Goal: Task Accomplishment & Management: Complete application form

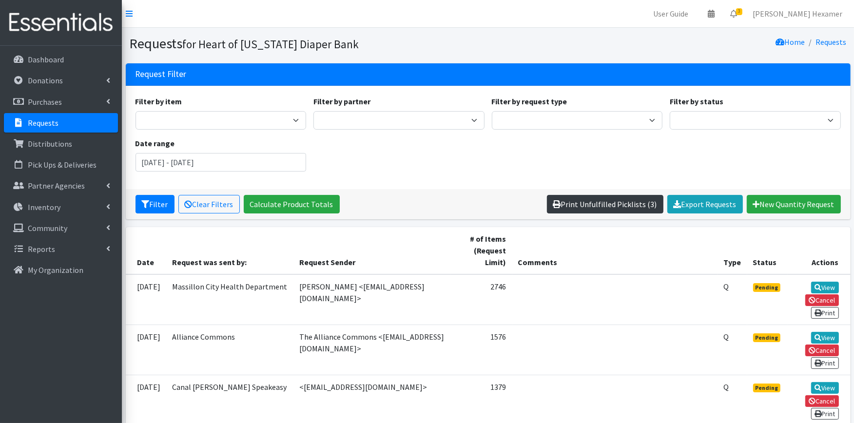
click at [622, 204] on link "Print Unfulfilled Picklists (3)" at bounding box center [605, 204] width 117 height 19
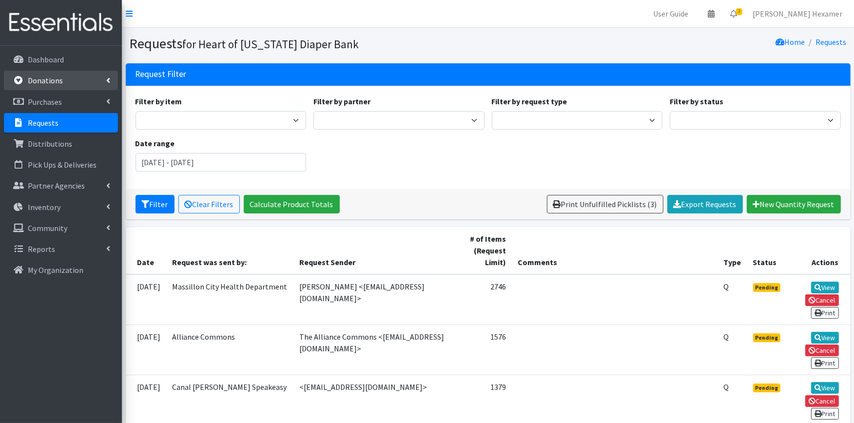
click at [59, 79] on p "Donations" at bounding box center [45, 81] width 35 height 10
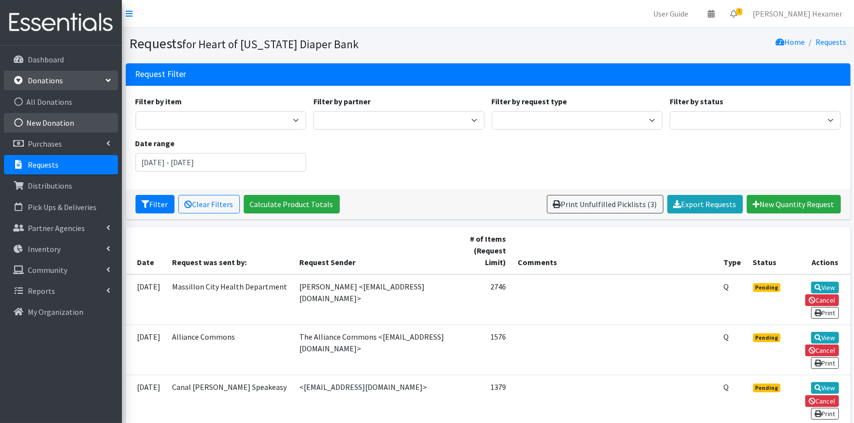
click at [60, 119] on link "New Donation" at bounding box center [61, 123] width 114 height 20
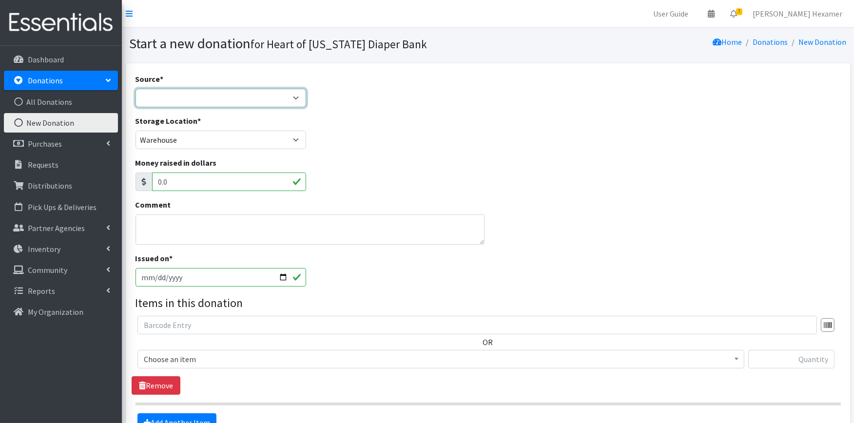
click at [270, 94] on select "Product Drive Manufacturer Donation Site Misc. Donation" at bounding box center [221, 98] width 171 height 19
select select "Product Drive"
click at [136, 89] on select "Product Drive Manufacturer Donation Site Misc. Donation" at bounding box center [221, 98] width 171 height 19
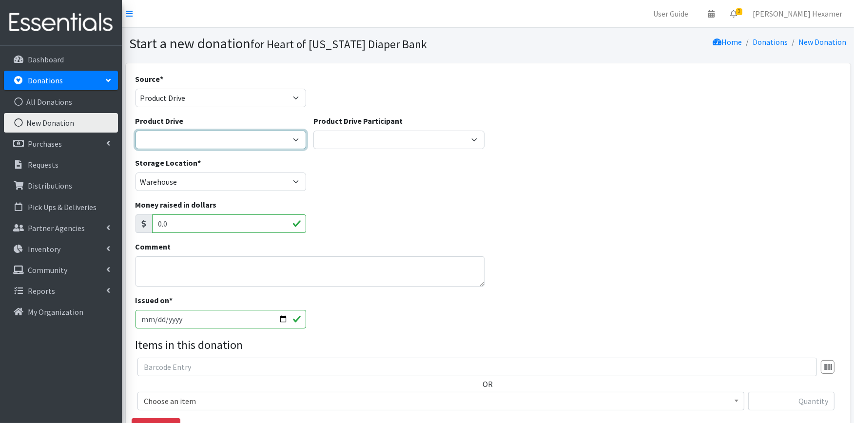
click at [212, 140] on select "2024 Partner Donations 2025 Partner Donations Asbury Church Aultman Diverse Wom…" at bounding box center [221, 140] width 171 height 19
select select
click at [136, 131] on select "2024 Partner Donations 2025 Partner Donations Asbury Church Aultman Diverse Wom…" at bounding box center [221, 140] width 171 height 19
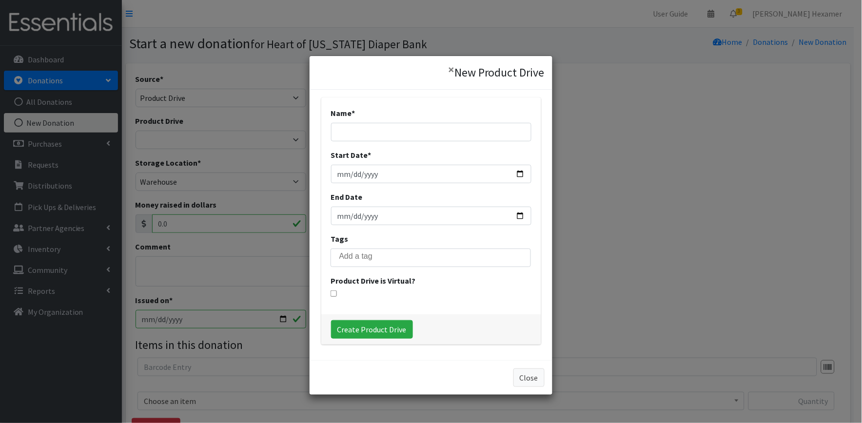
click at [381, 117] on div "Name *" at bounding box center [431, 124] width 200 height 34
click at [383, 131] on input "Name *" at bounding box center [431, 132] width 200 height 19
type input "Cleveland Clinic Mercy Medical Center"
click at [514, 173] on input "Start Date *" at bounding box center [431, 174] width 200 height 19
type input "2025-07-01"
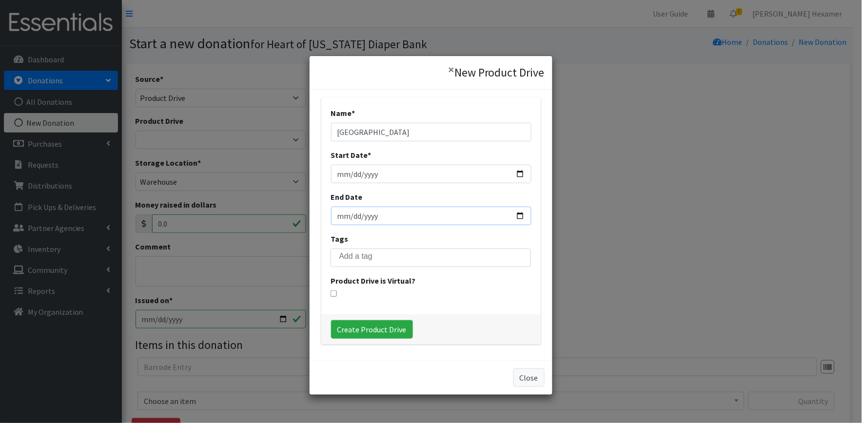
click at [517, 218] on input "End Date" at bounding box center [431, 216] width 200 height 19
type input "2025-08-31"
click at [371, 333] on input "Create Product Drive" at bounding box center [372, 329] width 82 height 19
select select "3532"
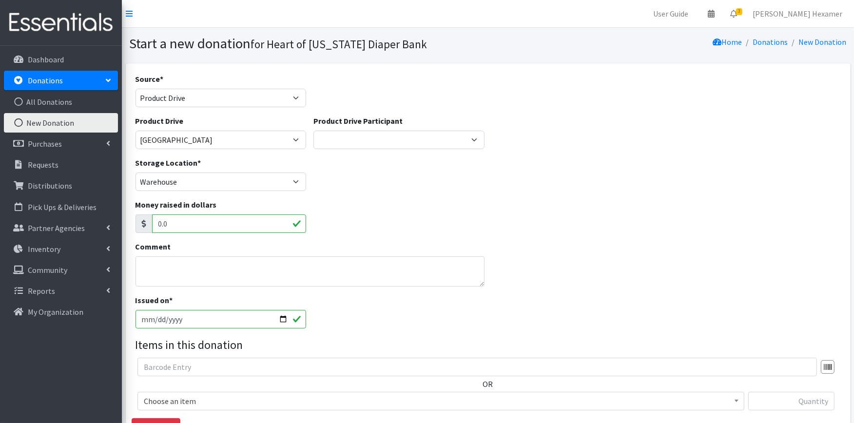
click at [283, 320] on input "[DATE]" at bounding box center [221, 319] width 171 height 19
click at [283, 319] on input "[DATE]" at bounding box center [221, 319] width 171 height 19
click at [567, 252] on div "Comment" at bounding box center [488, 268] width 713 height 54
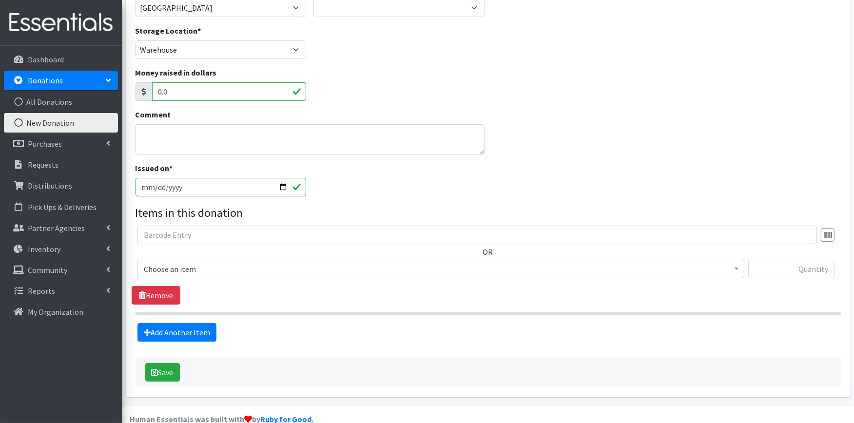
scroll to position [150, 0]
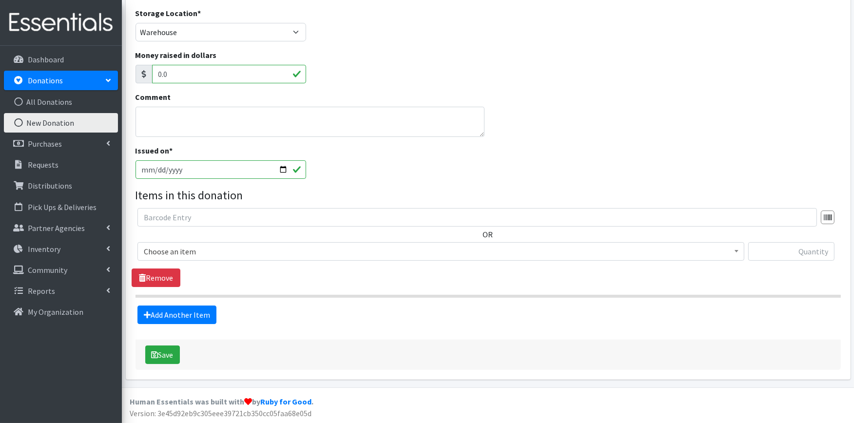
click at [215, 249] on span "Choose an item" at bounding box center [441, 252] width 594 height 14
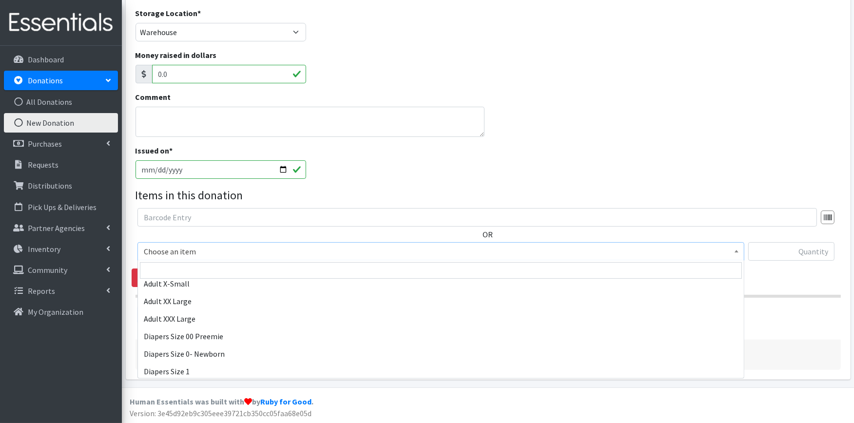
scroll to position [108, 0]
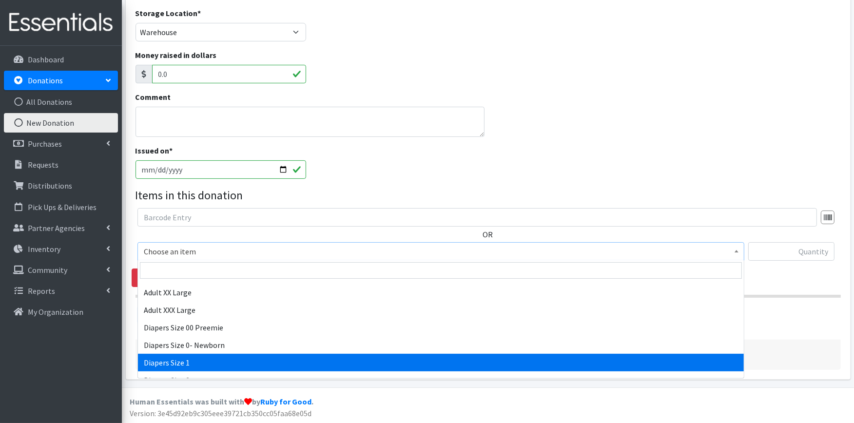
select select "408"
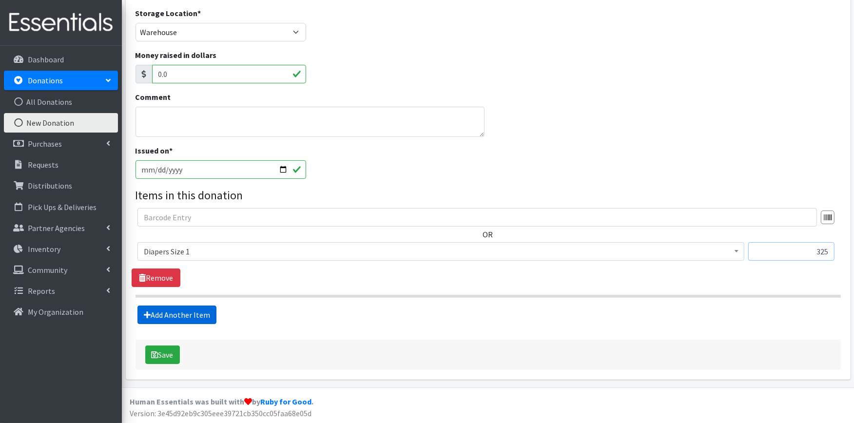
type input "325"
click at [200, 317] on link "Add Another Item" at bounding box center [177, 315] width 79 height 19
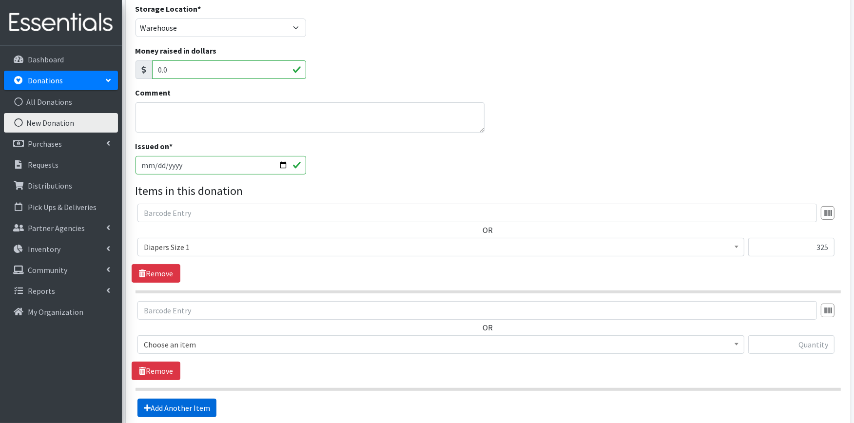
scroll to position [248, 0]
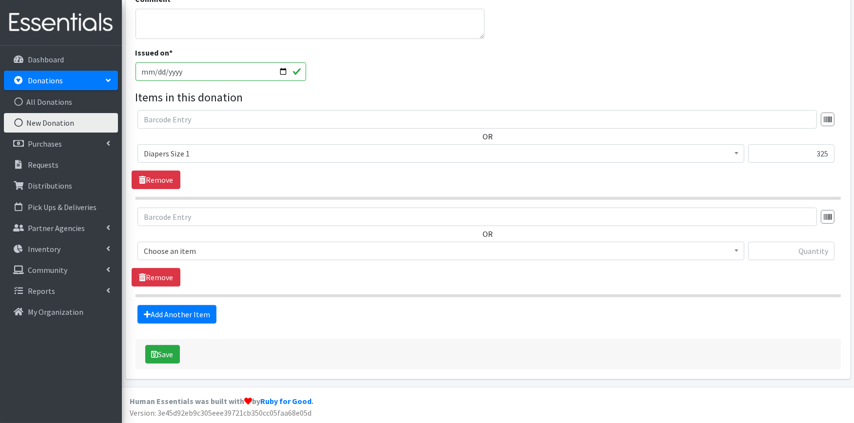
click at [211, 250] on span "Choose an item" at bounding box center [441, 251] width 594 height 14
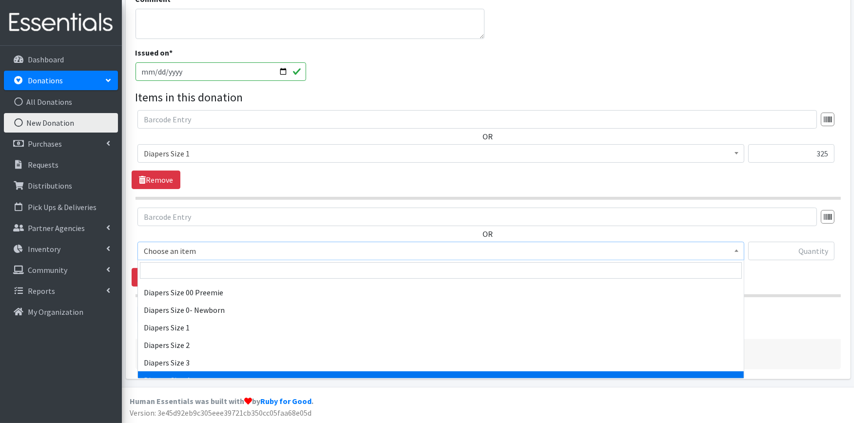
scroll to position [162, 0]
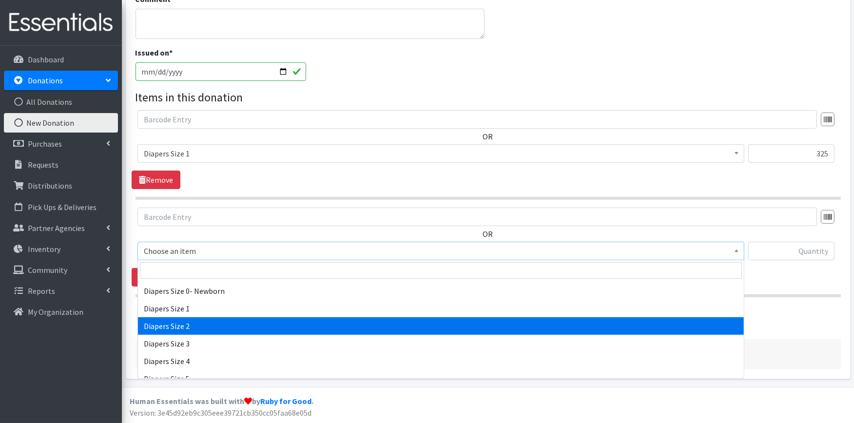
select select "426"
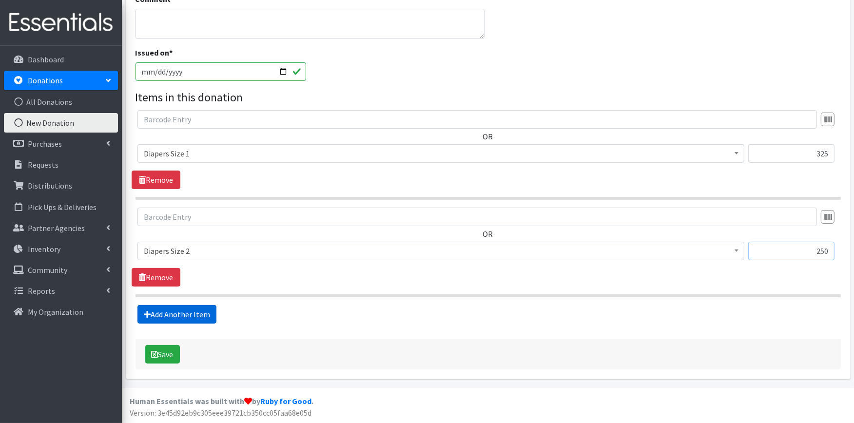
type input "250"
click at [174, 315] on link "Add Another Item" at bounding box center [177, 314] width 79 height 19
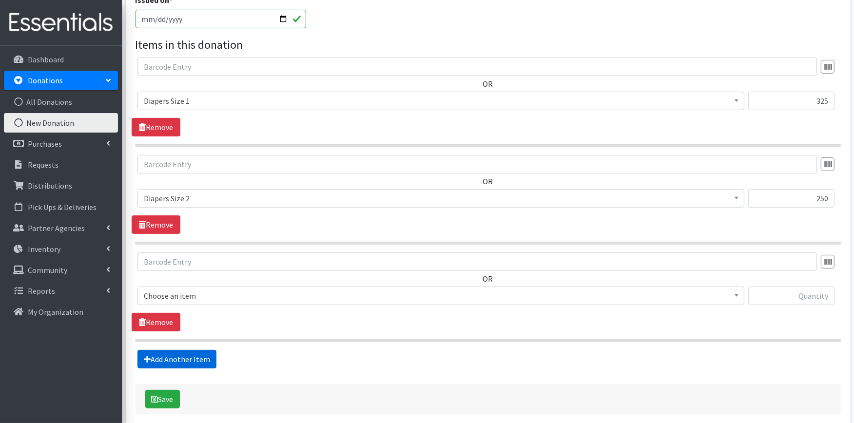
scroll to position [345, 0]
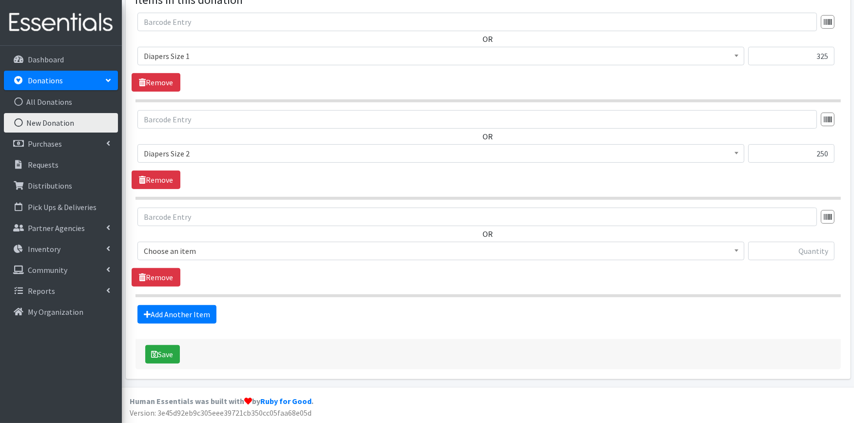
click at [237, 249] on span "Choose an item" at bounding box center [441, 251] width 594 height 14
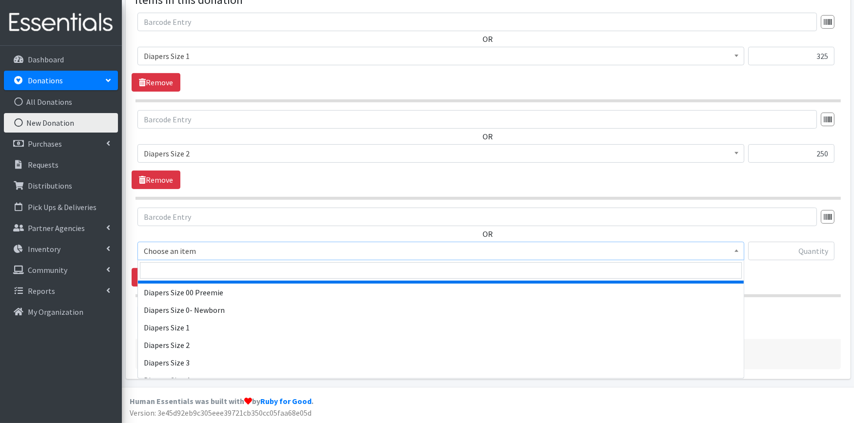
scroll to position [162, 0]
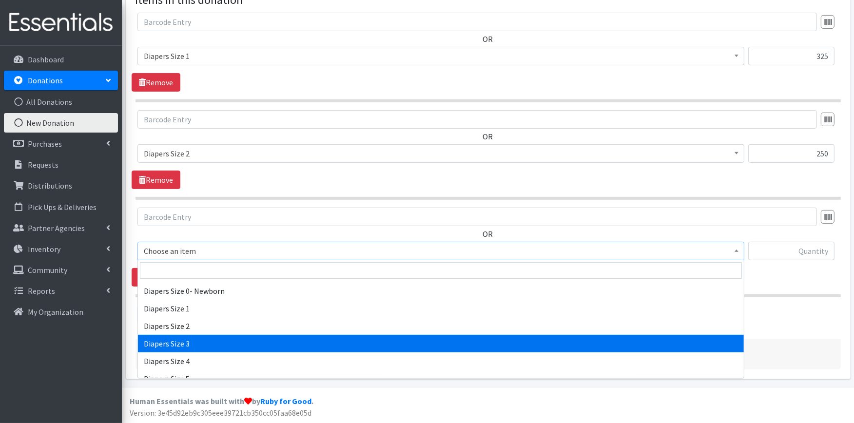
select select "428"
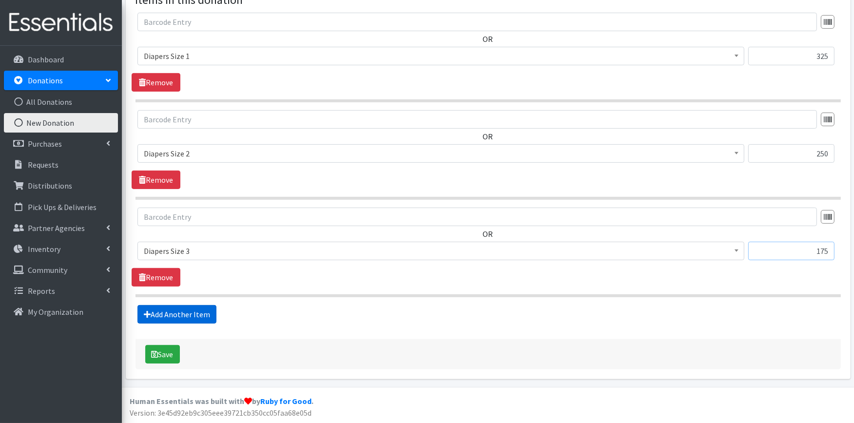
type input "175"
click at [152, 313] on link "Add Another Item" at bounding box center [177, 314] width 79 height 19
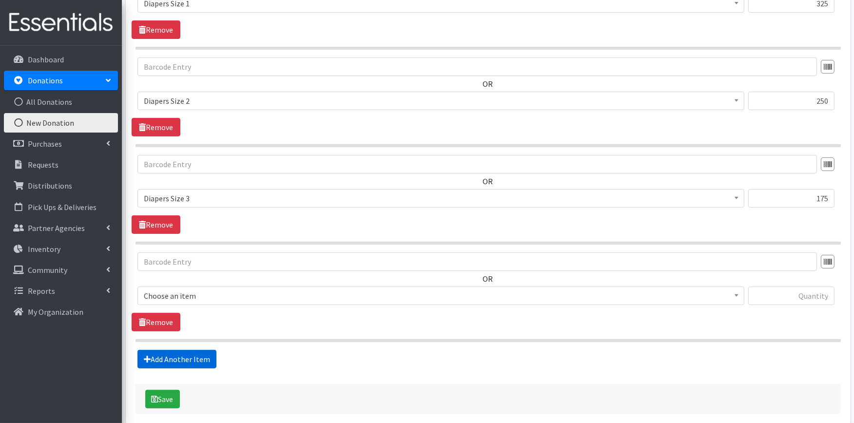
scroll to position [443, 0]
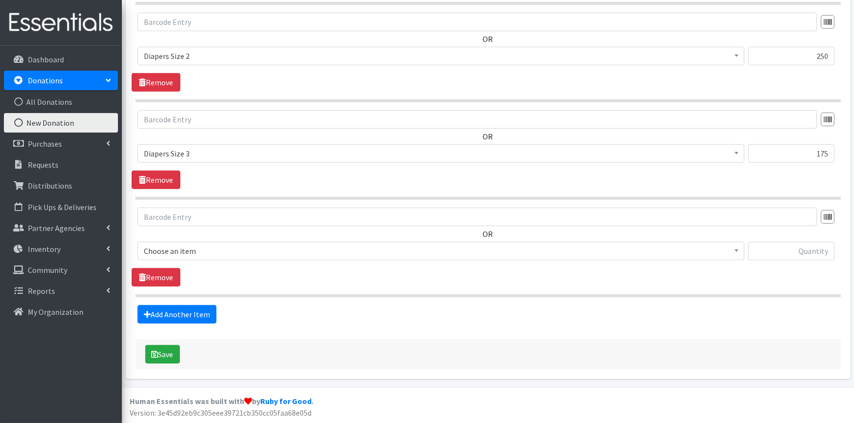
click at [183, 241] on div "OR Choose an item Adult Large Adult Medium Adult Small Adult X Large Adult X-Sm…" at bounding box center [488, 238] width 713 height 60
click at [189, 252] on span "Choose an item" at bounding box center [441, 251] width 594 height 14
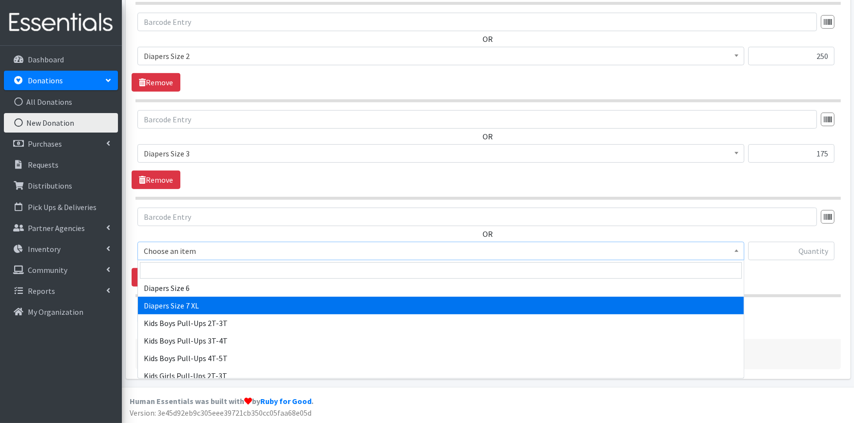
scroll to position [217, 0]
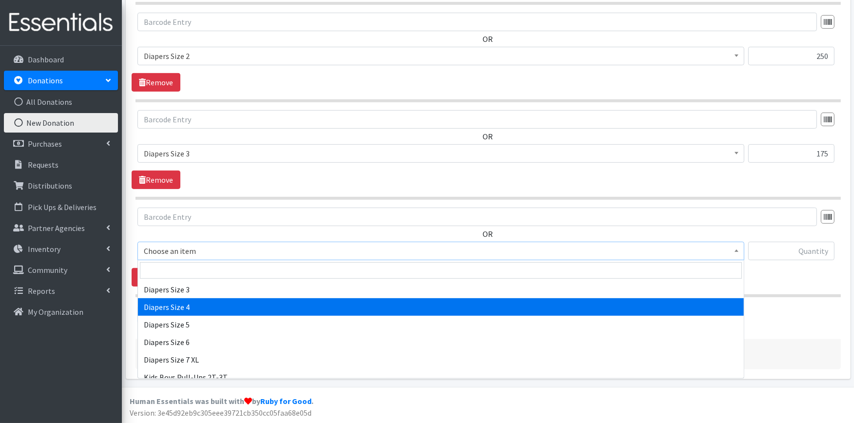
select select "414"
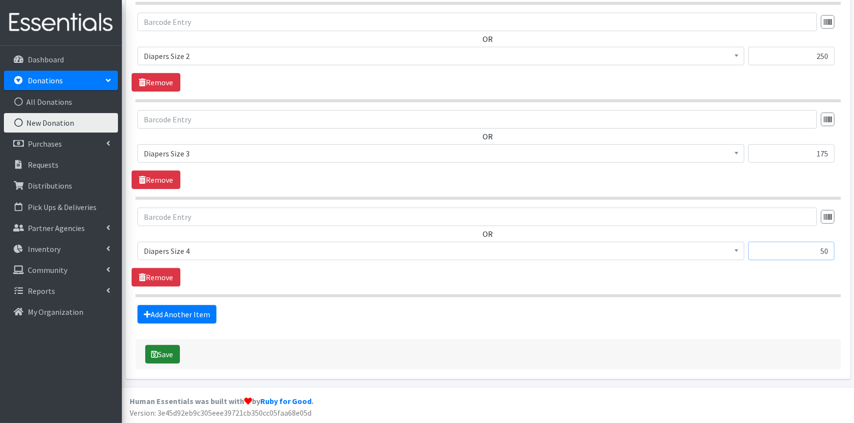
type input "50"
click at [168, 355] on button "Save" at bounding box center [162, 354] width 35 height 19
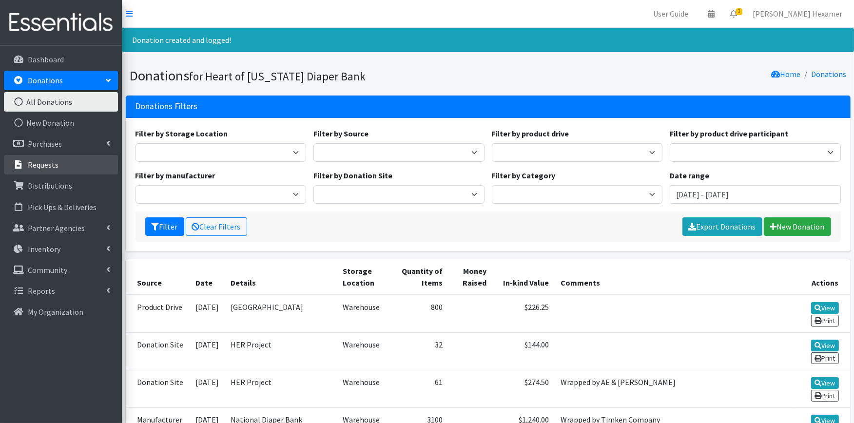
click at [41, 164] on p "Requests" at bounding box center [43, 165] width 31 height 10
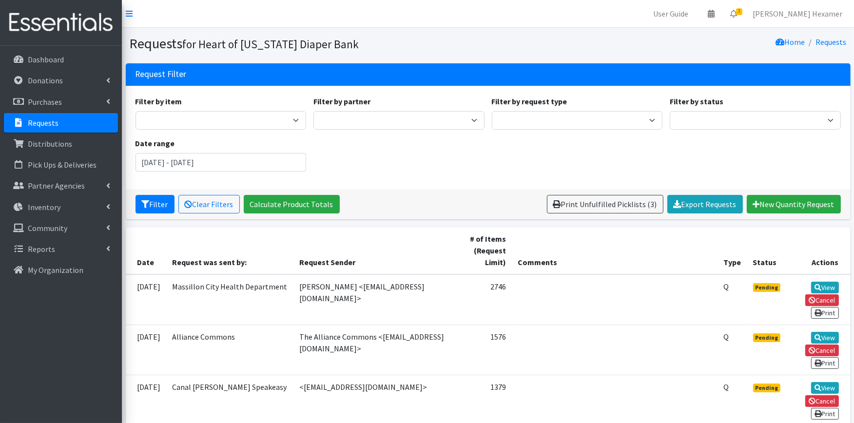
click at [51, 119] on p "Requests" at bounding box center [43, 123] width 31 height 10
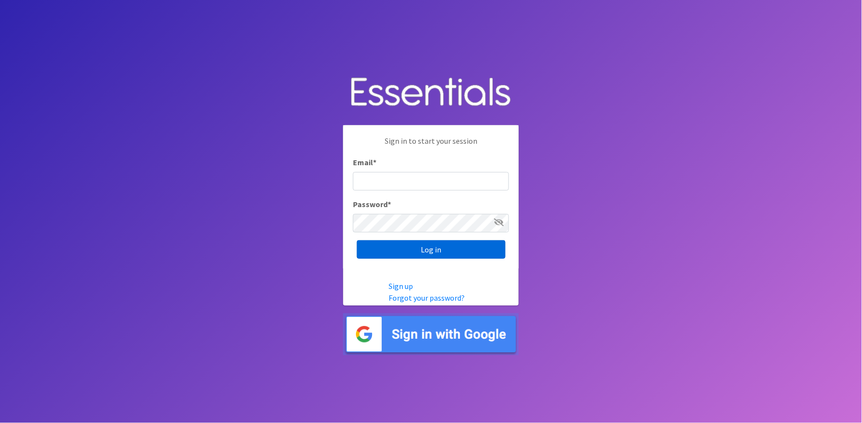
type input "shannon@HeartofOhiodiaperbank.org"
click at [403, 250] on input "Log in" at bounding box center [431, 249] width 149 height 19
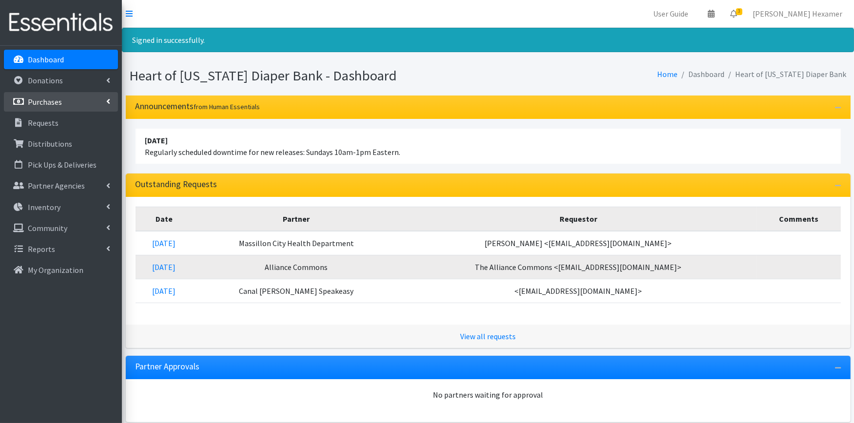
click at [56, 98] on p "Purchases" at bounding box center [45, 102] width 34 height 10
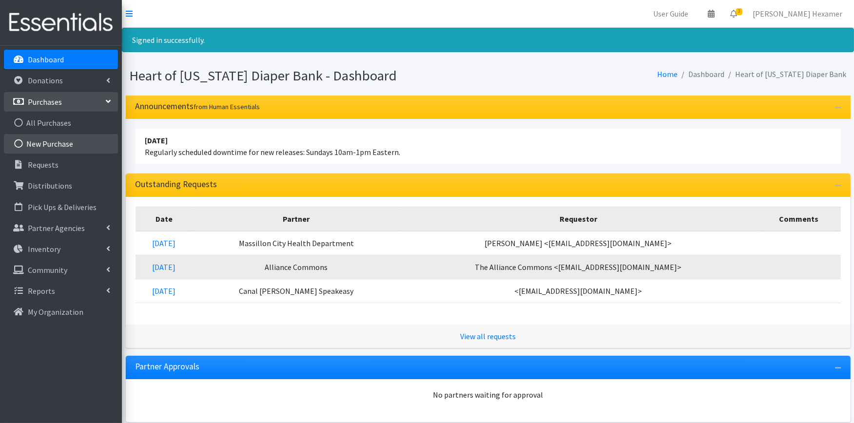
click at [59, 142] on link "New Purchase" at bounding box center [61, 144] width 114 height 20
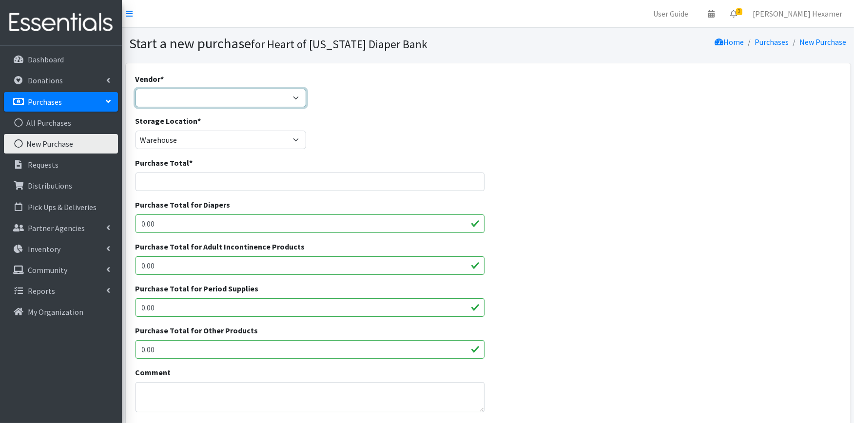
click at [167, 99] on select "Akron-Canton Regional Foodbank Aldi's Amazon Auggies / NDBN Huggies / National …" at bounding box center [221, 98] width 171 height 19
select select "1"
click at [136, 89] on select "Akron-Canton Regional Foodbank Aldi's Amazon Auggies / NDBN Huggies / National …" at bounding box center [221, 98] width 171 height 19
click at [178, 182] on input "Purchase Total *" at bounding box center [310, 182] width 349 height 19
type input "359.20"
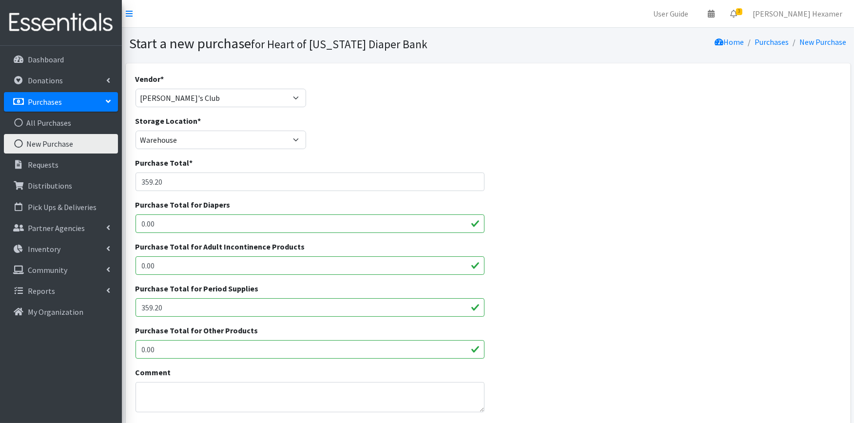
type input "359.20"
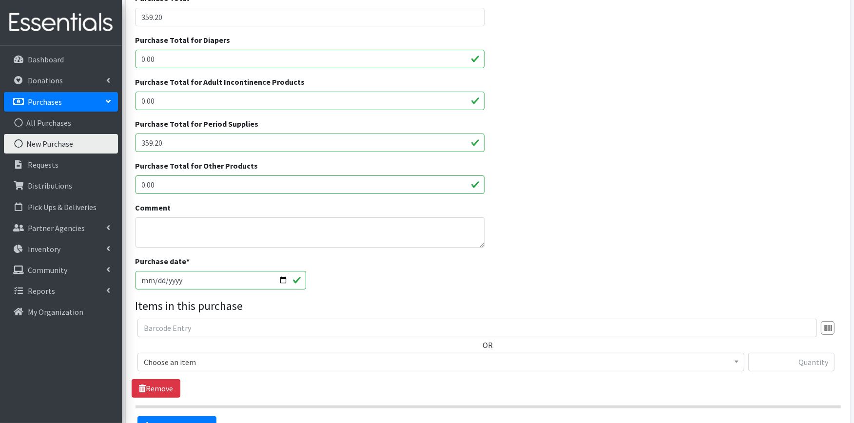
scroll to position [232, 0]
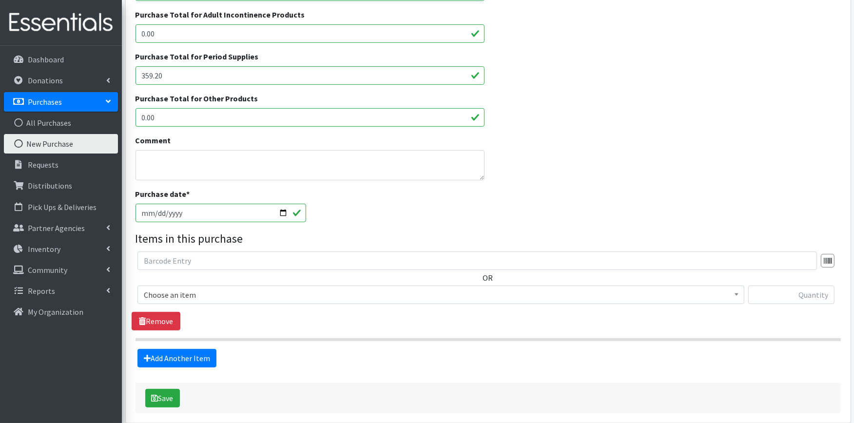
click at [270, 291] on span "Choose an item" at bounding box center [441, 295] width 594 height 14
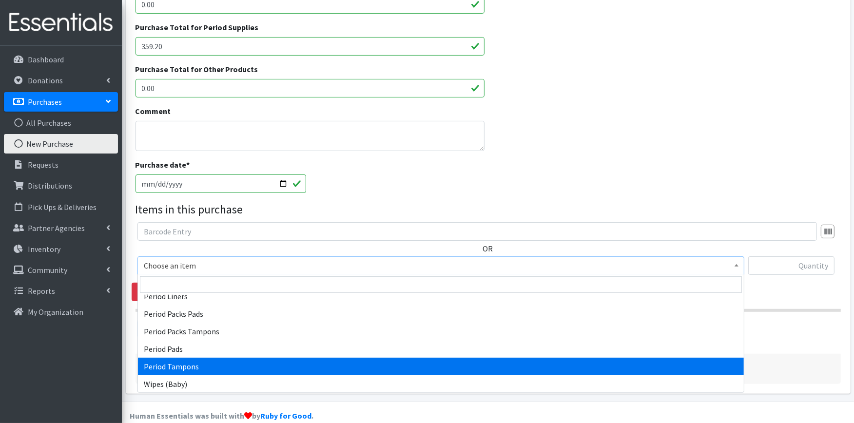
scroll to position [276, 0]
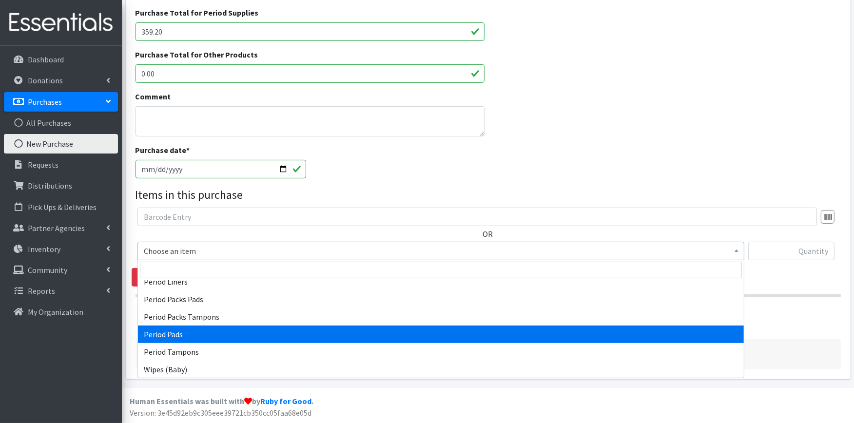
select select "12634"
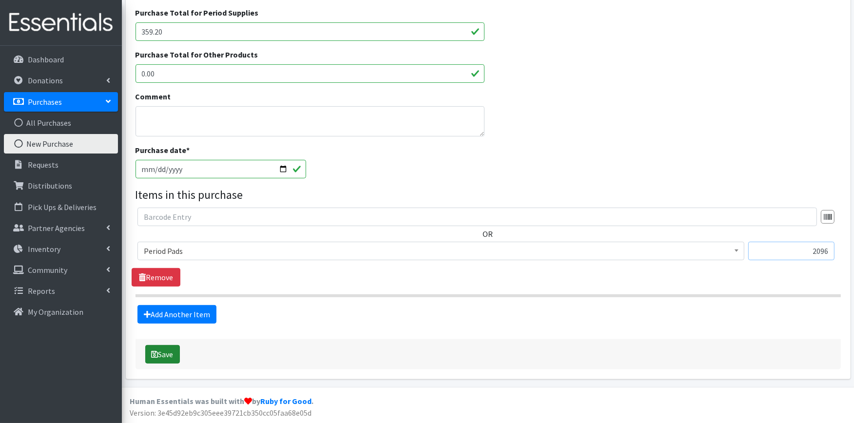
type input "2096"
click at [158, 351] on button "Save" at bounding box center [162, 354] width 35 height 19
